Goal: Task Accomplishment & Management: Complete application form

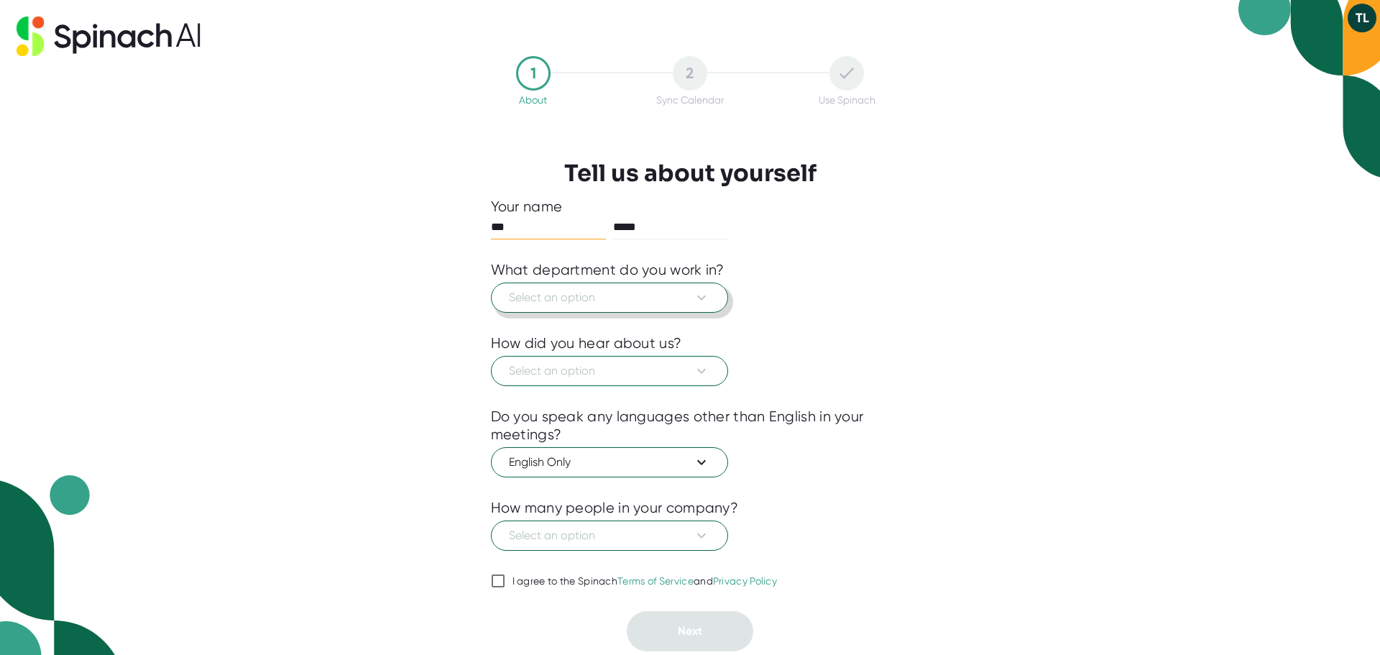
click at [715, 299] on button "Select an option" at bounding box center [609, 298] width 237 height 30
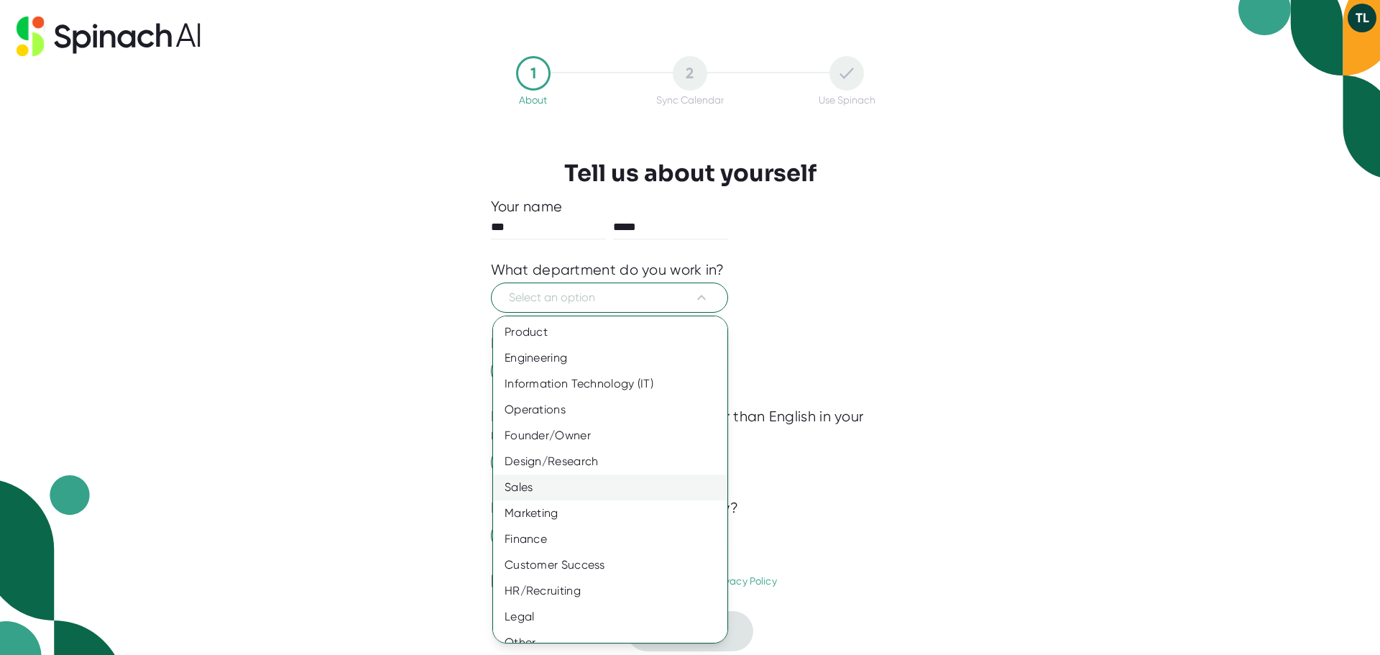
click at [572, 479] on div "Sales" at bounding box center [615, 487] width 245 height 26
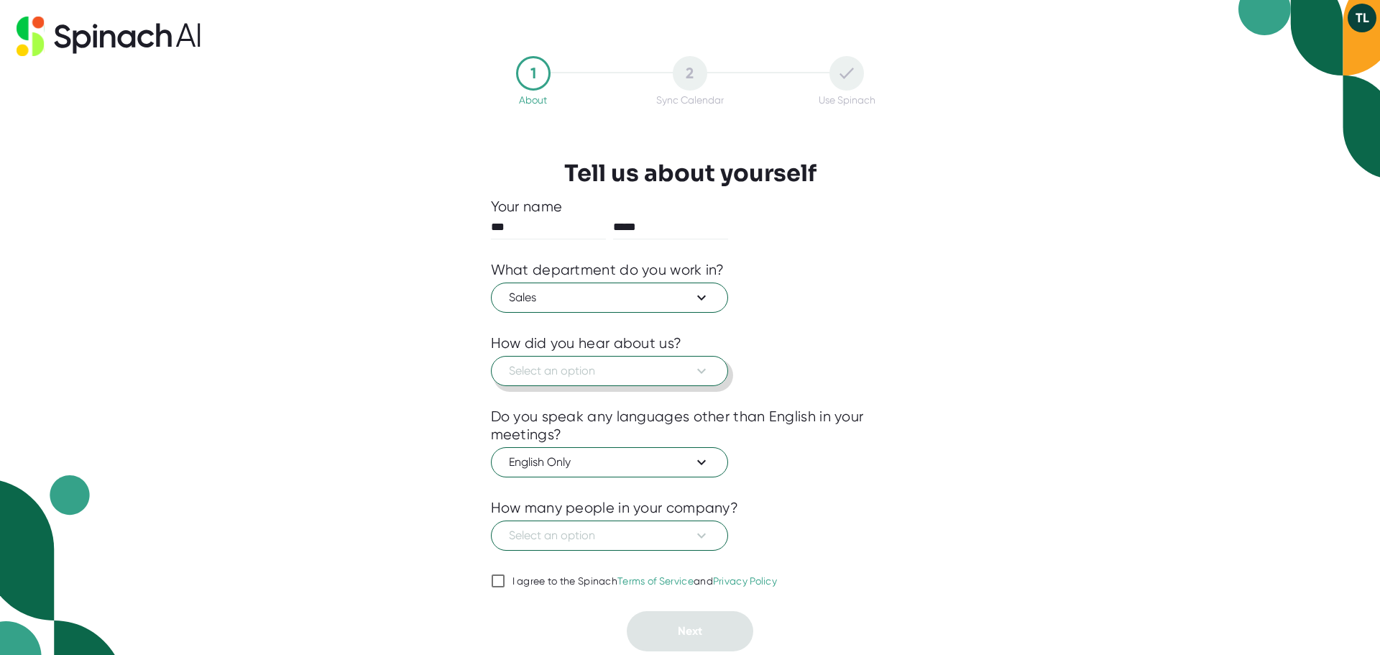
click at [710, 373] on button "Select an option" at bounding box center [609, 371] width 237 height 30
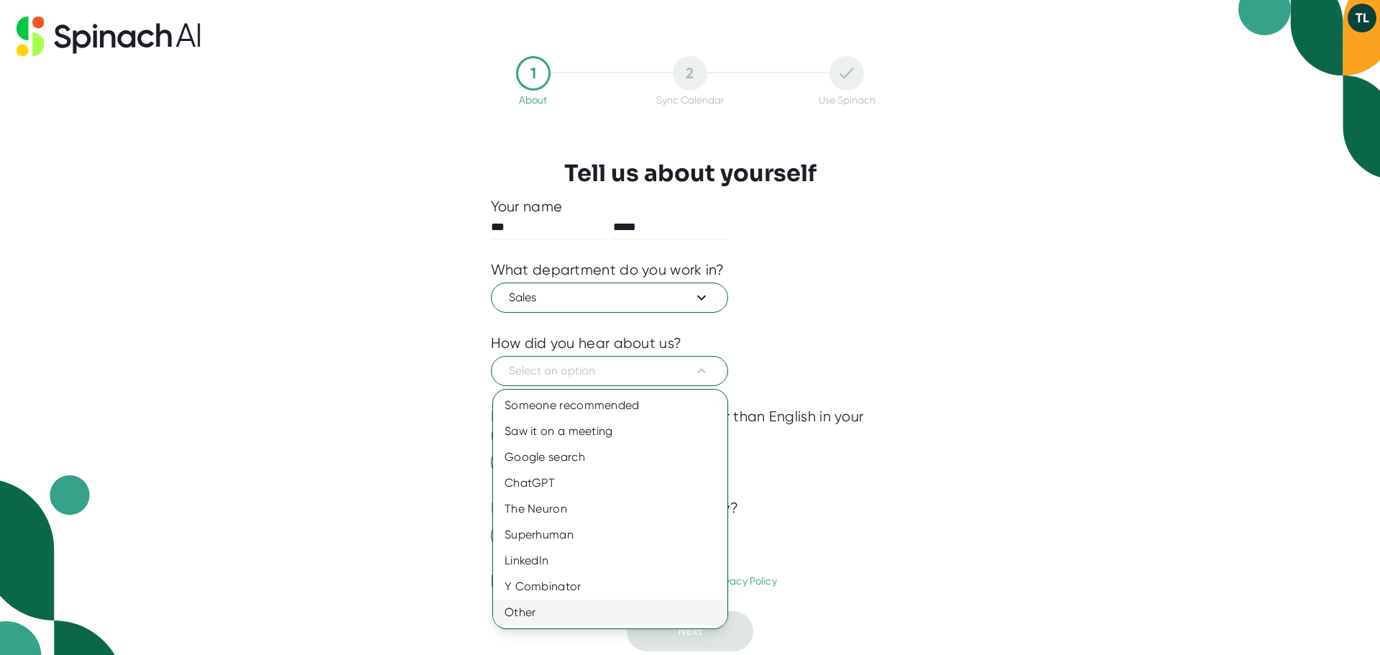
click at [530, 616] on div "Other" at bounding box center [610, 613] width 234 height 26
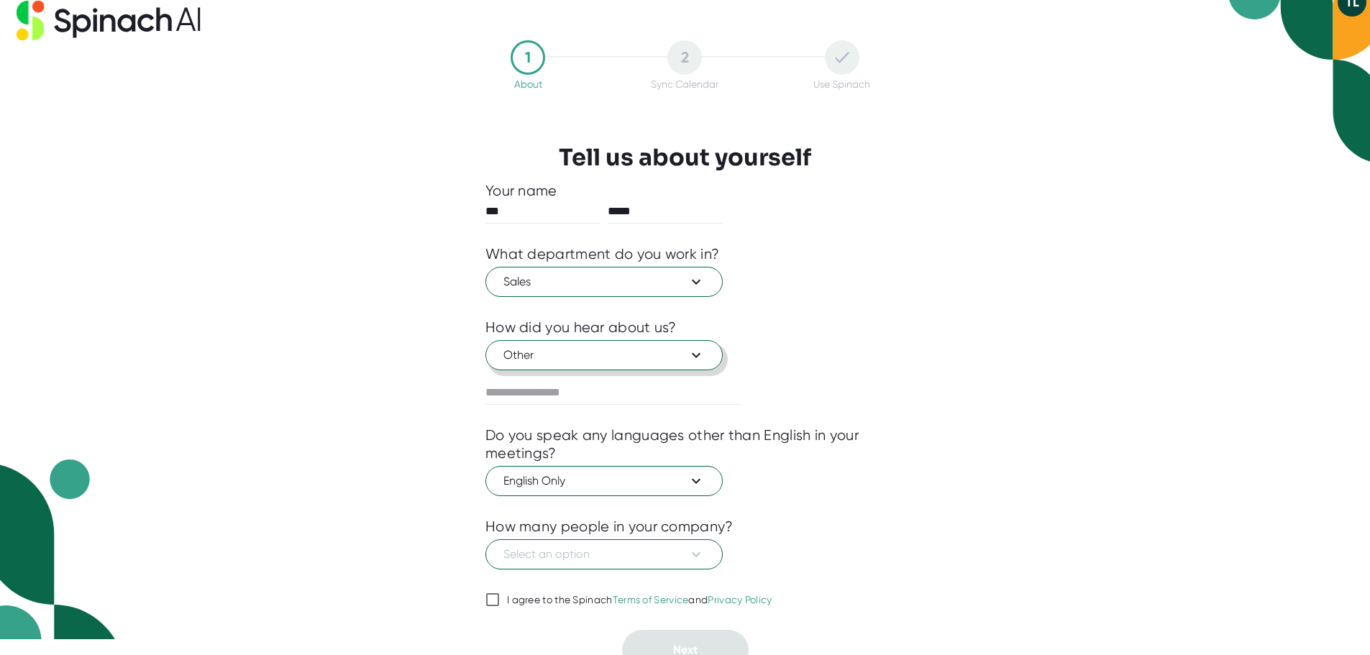
scroll to position [31, 0]
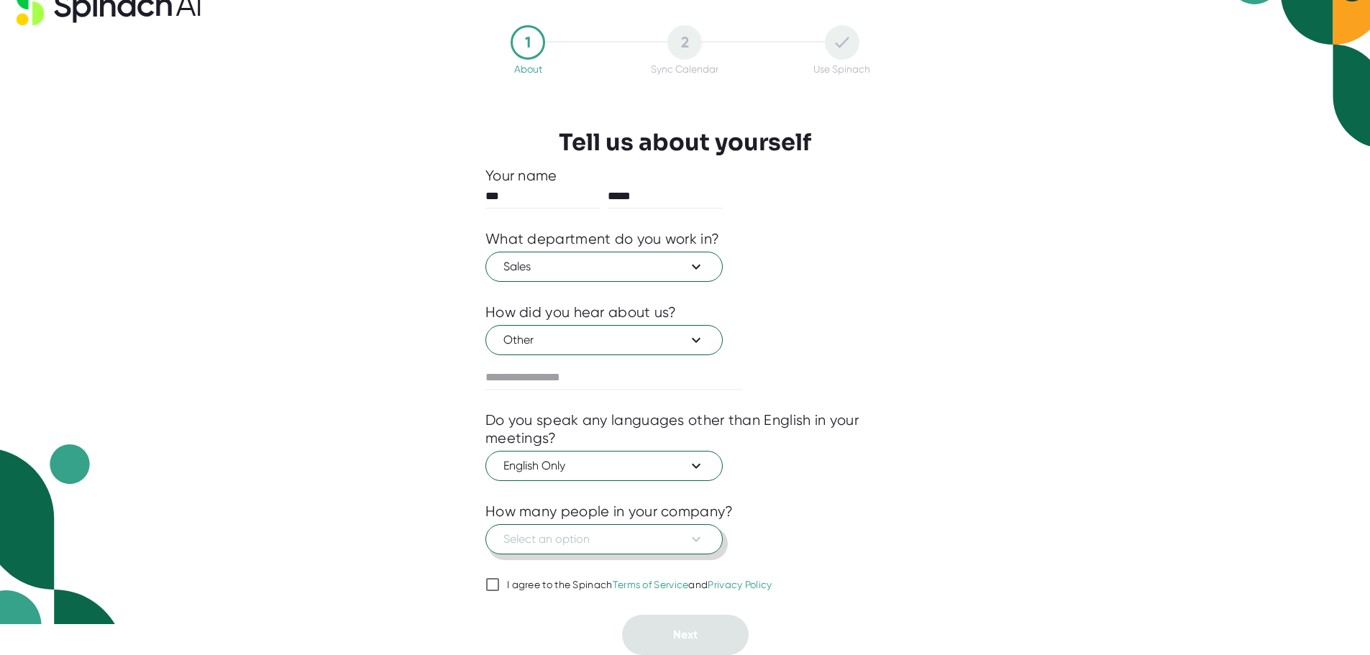
click at [700, 539] on icon at bounding box center [695, 539] width 17 height 17
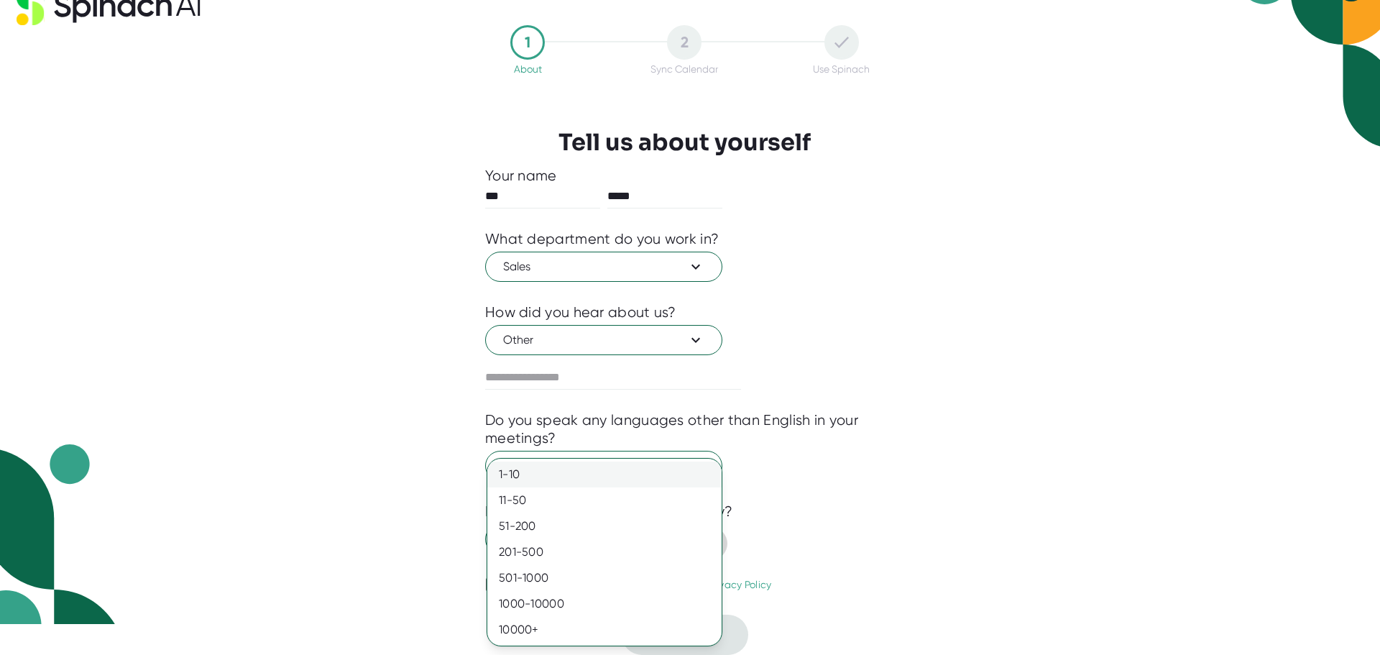
click at [643, 477] on div "1-10" at bounding box center [604, 475] width 234 height 26
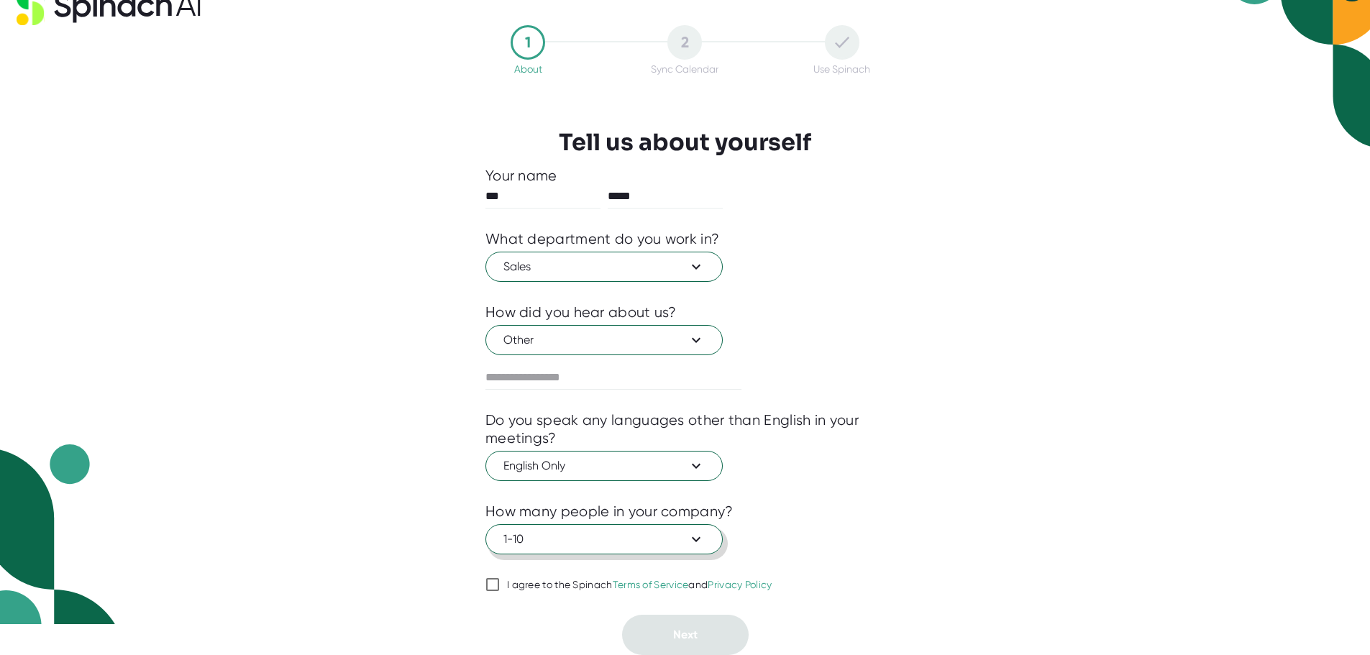
click at [479, 584] on div "1 About 2 Sync Calendar Use Spinach Tell us about yourself Your name *** ***** …" at bounding box center [684, 340] width 471 height 630
click at [492, 582] on input "I agree to the Spinach Terms of Service and Privacy Policy" at bounding box center [492, 584] width 14 height 17
checkbox input "true"
click at [661, 633] on button "Next" at bounding box center [685, 635] width 127 height 40
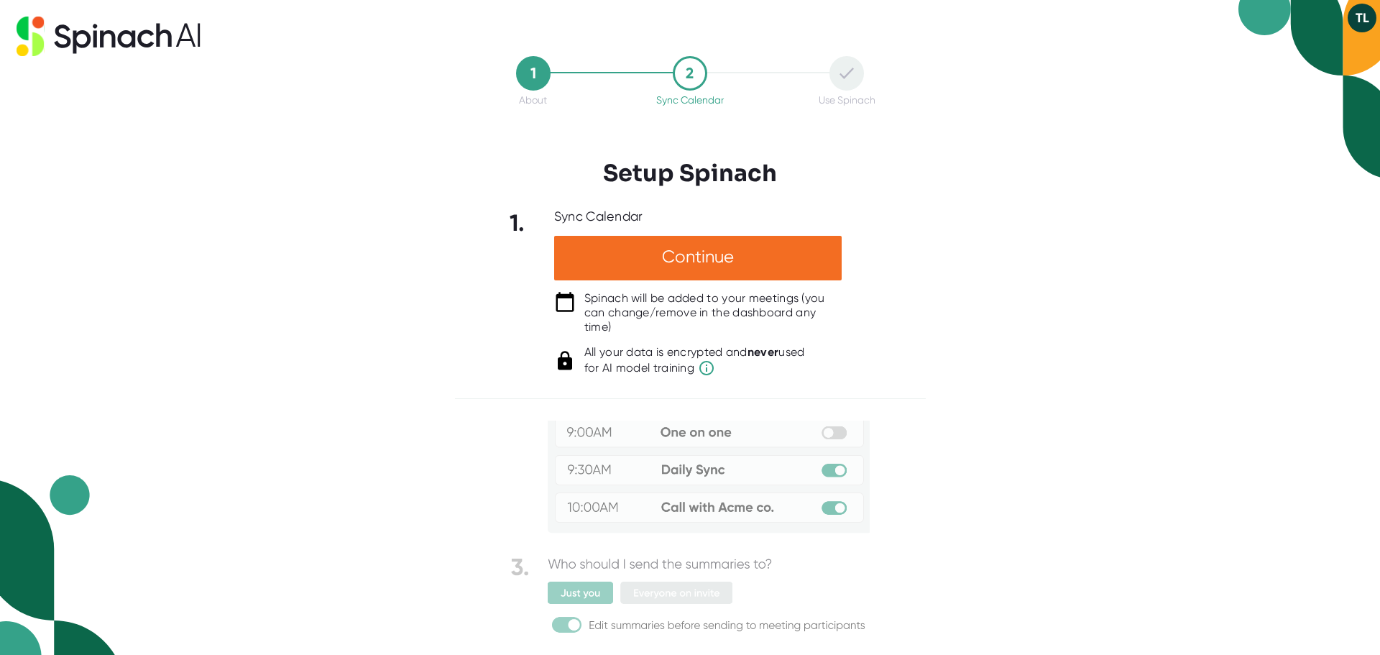
scroll to position [0, 0]
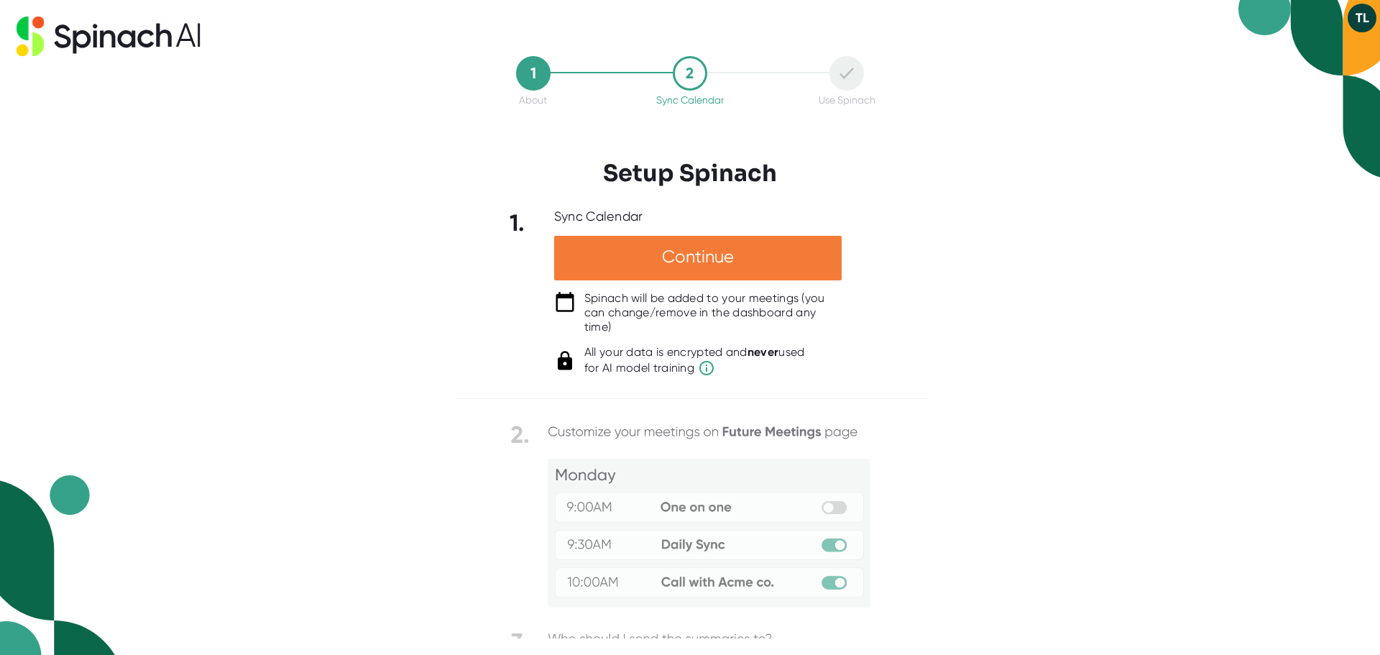
click at [729, 253] on div "Continue" at bounding box center [698, 258] width 288 height 45
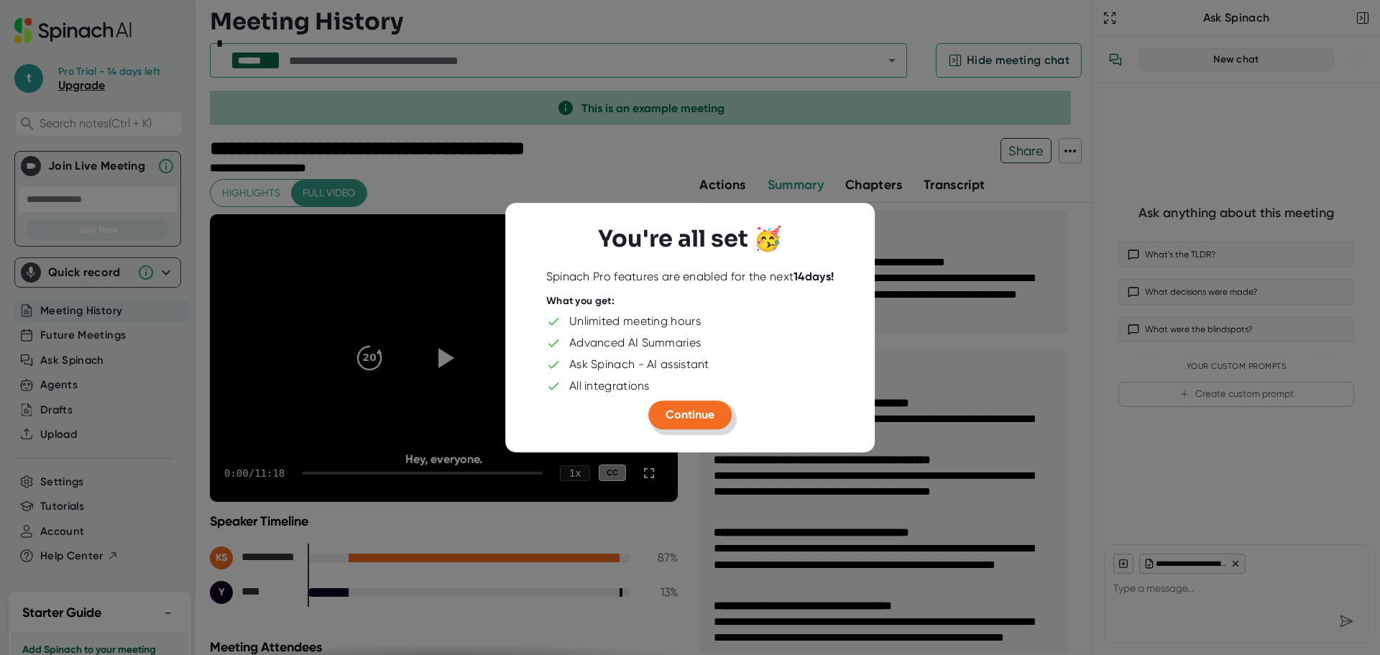
click at [684, 419] on span "Continue" at bounding box center [690, 415] width 49 height 14
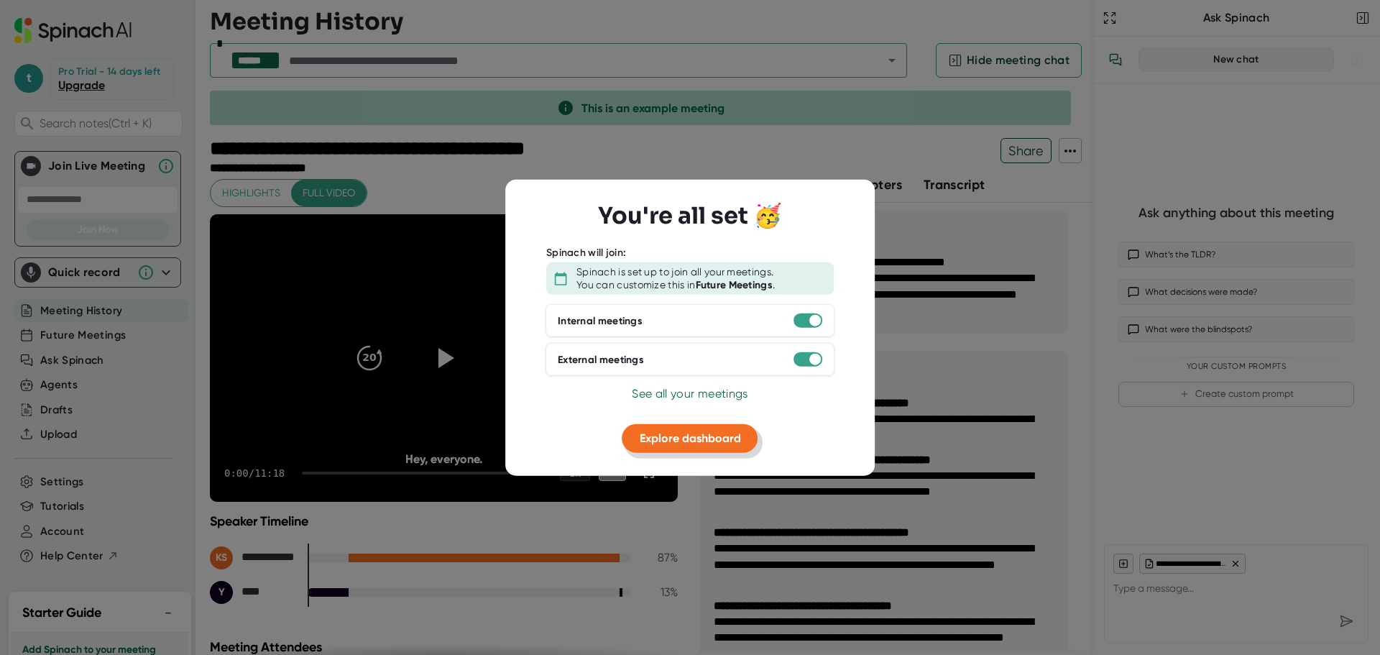
click at [690, 439] on span "Explore dashboard" at bounding box center [690, 438] width 101 height 14
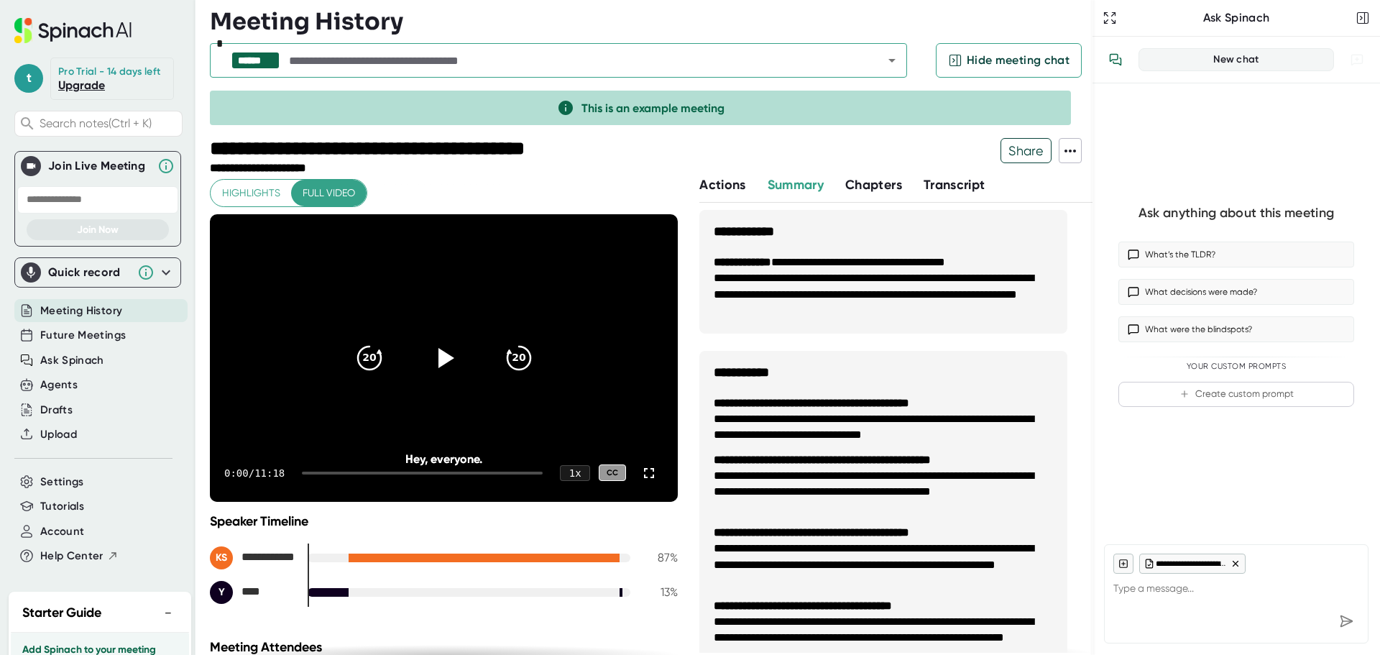
type textarea "x"
